Goal: Information Seeking & Learning: Learn about a topic

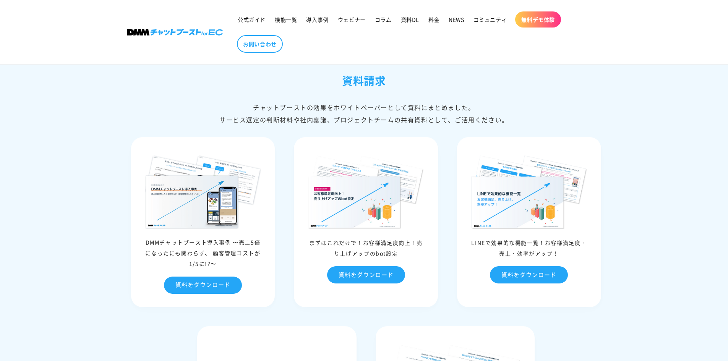
scroll to position [3592, 0]
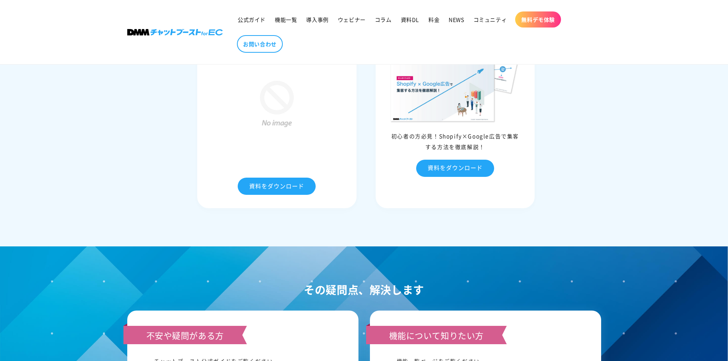
drag, startPoint x: 706, startPoint y: 138, endPoint x: 211, endPoint y: 27, distance: 507.2
click at [211, 27] on link at bounding box center [174, 32] width 101 height 12
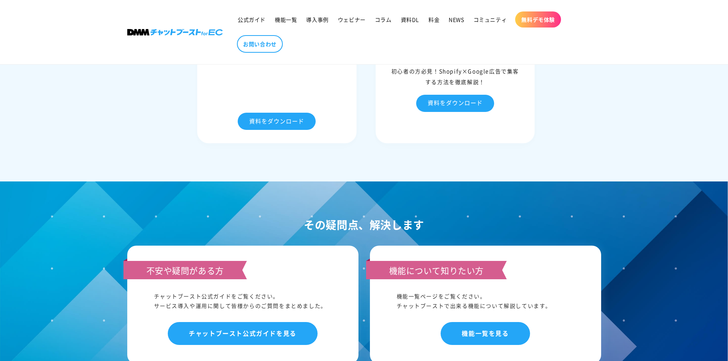
scroll to position [3771, 0]
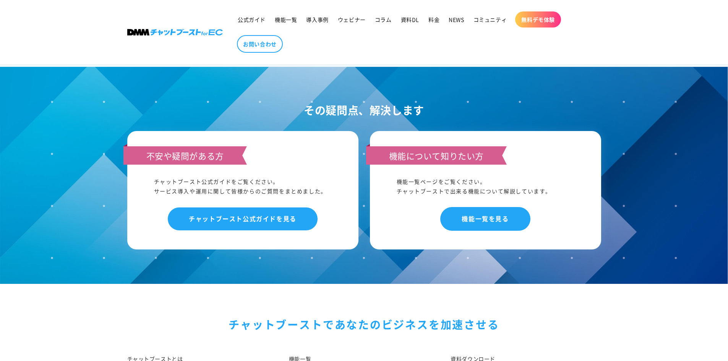
click at [460, 230] on link "機能一覧を見る" at bounding box center [485, 218] width 89 height 23
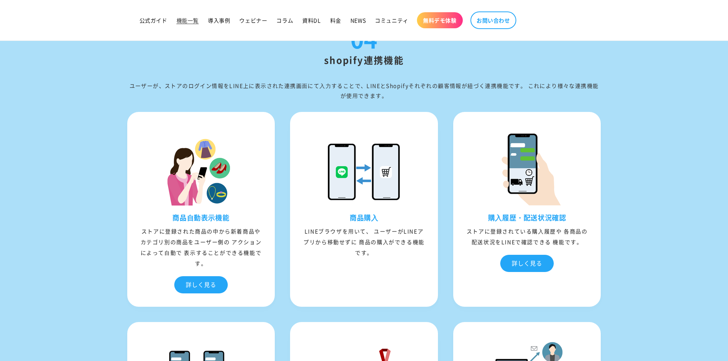
scroll to position [2407, 0]
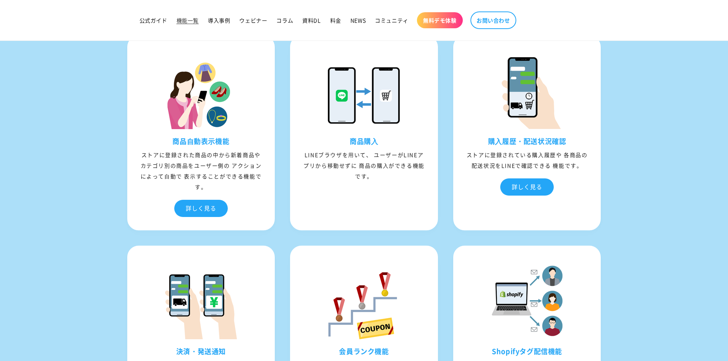
click at [356, 156] on div "LINEブラウザを⽤いて、 ユーザーがLINEアプリから移動せずに 商品の購⼊ができる機能です。" at bounding box center [364, 165] width 144 height 32
click at [369, 188] on div "商品購⼊ LINEブラウザを⽤いて、 ユーザーがLINEアプリから移動せずに 商品の購⼊ができる機能です。" at bounding box center [364, 165] width 144 height 56
click at [370, 230] on div "商品購⼊ LINEブラウザを⽤いて、 ユーザーがLINEアプリから移動せずに 商品の購⼊ができる機能です。" at bounding box center [364, 133] width 148 height 195
click at [364, 206] on div "商品購⼊ LINEブラウザを⽤いて、 ユーザーがLINEアプリから移動せずに 商品の購⼊ができる機能です。" at bounding box center [364, 133] width 148 height 195
click at [364, 166] on div "LINEブラウザを⽤いて、 ユーザーがLINEアプリから移動せずに 商品の購⼊ができる機能です。" at bounding box center [364, 165] width 144 height 32
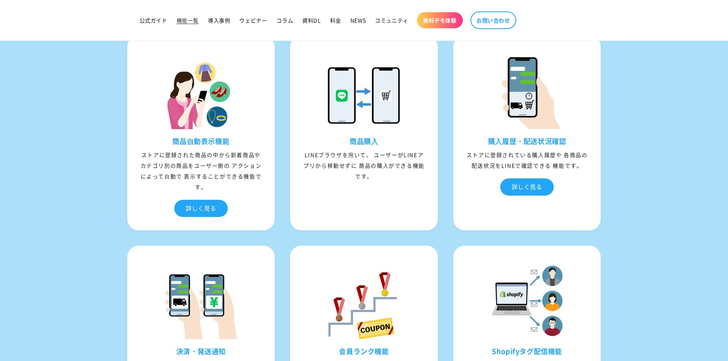
click at [369, 146] on h3 "商品購⼊" at bounding box center [364, 141] width 144 height 9
click at [378, 175] on div "LINEブラウザを⽤いて、 ユーザーがLINEアプリから移動せずに 商品の購⼊ができる機能です。" at bounding box center [364, 165] width 144 height 32
drag, startPoint x: 301, startPoint y: 153, endPoint x: 384, endPoint y: 176, distance: 85.8
click at [384, 176] on div "LINEブラウザを⽤いて、 ユーザーがLINEアプリから移動せずに 商品の購⼊ができる機能です。" at bounding box center [364, 165] width 144 height 32
